Goal: Information Seeking & Learning: Learn about a topic

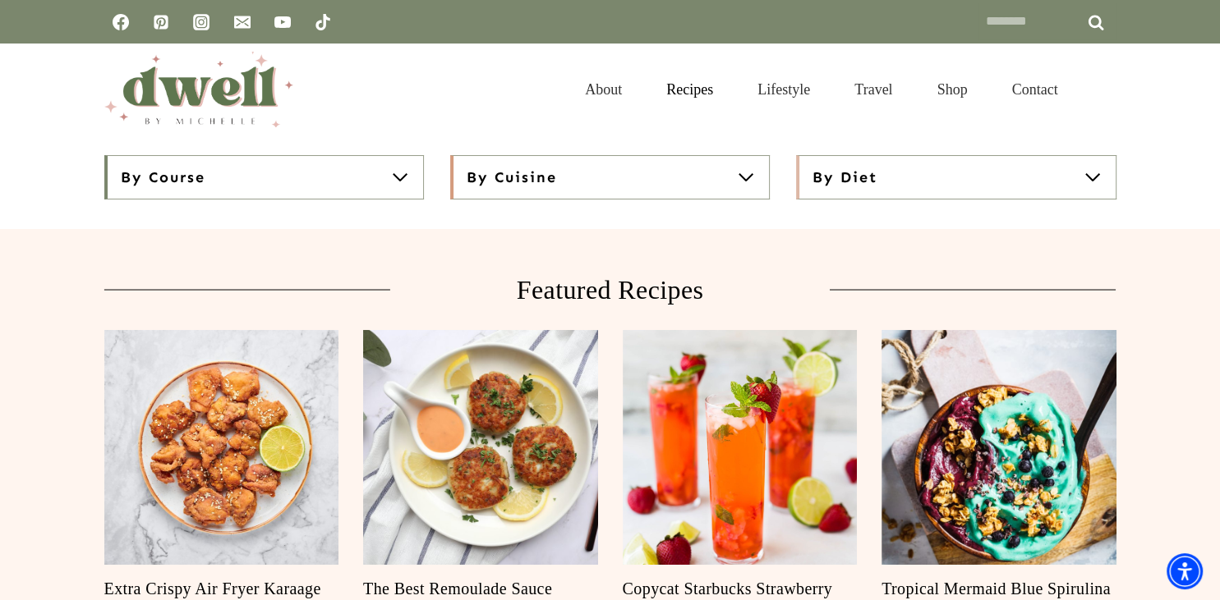
click at [681, 94] on link "Recipes" at bounding box center [689, 89] width 91 height 57
click at [399, 166] on button "By Course" at bounding box center [264, 177] width 320 height 44
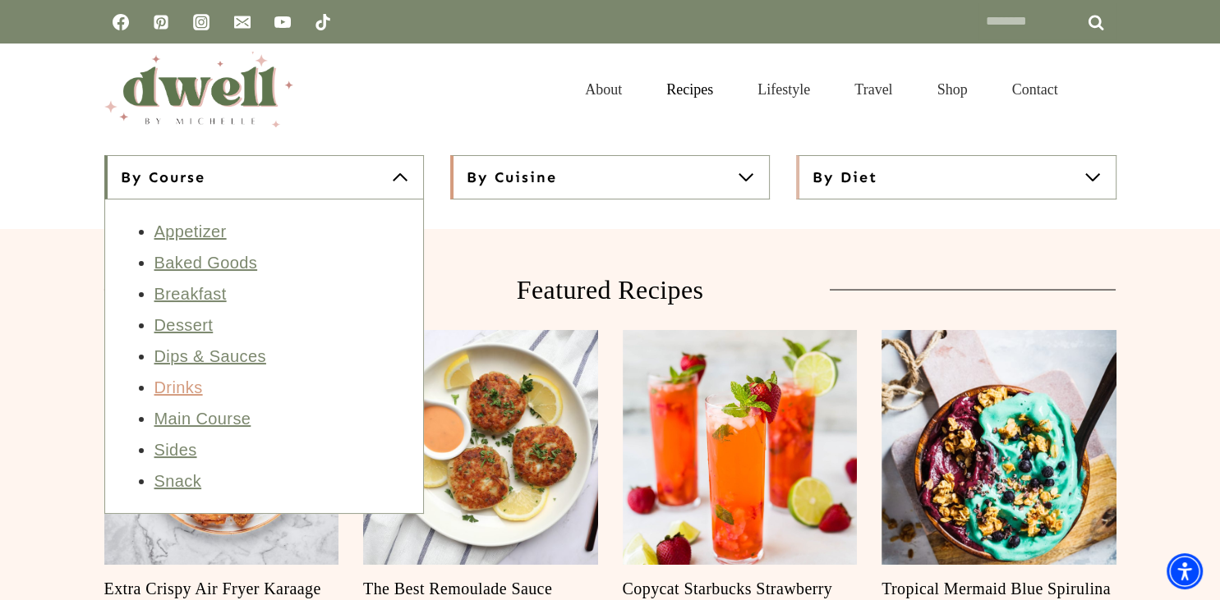
click at [180, 389] on link "Drinks" at bounding box center [178, 388] width 48 height 18
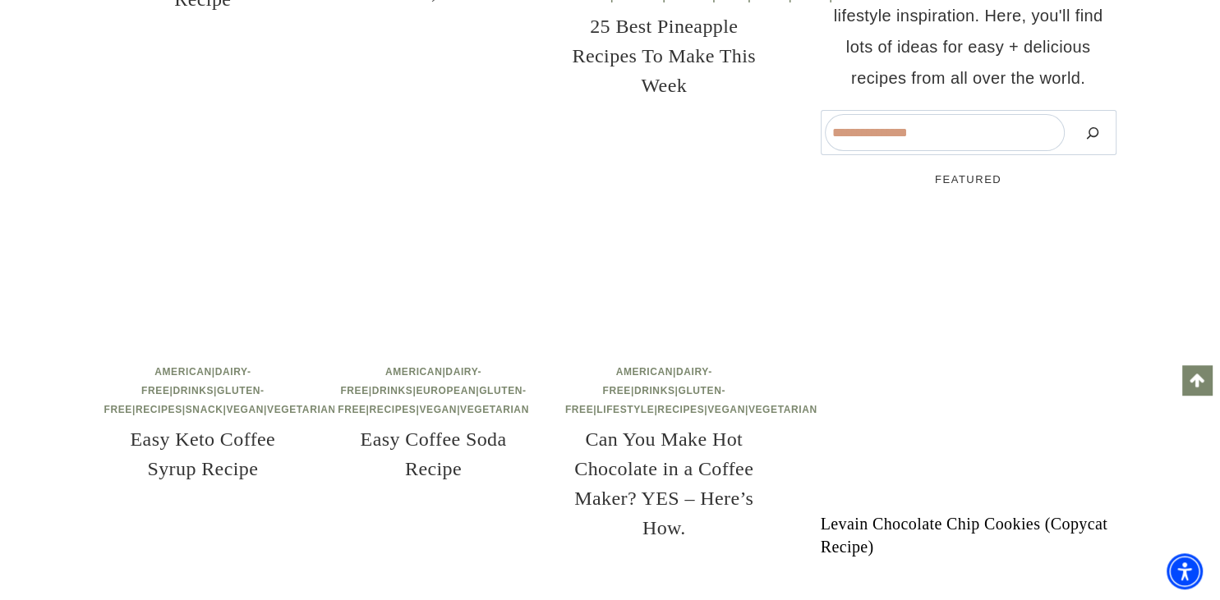
scroll to position [607, 0]
